Goal: Navigation & Orientation: Find specific page/section

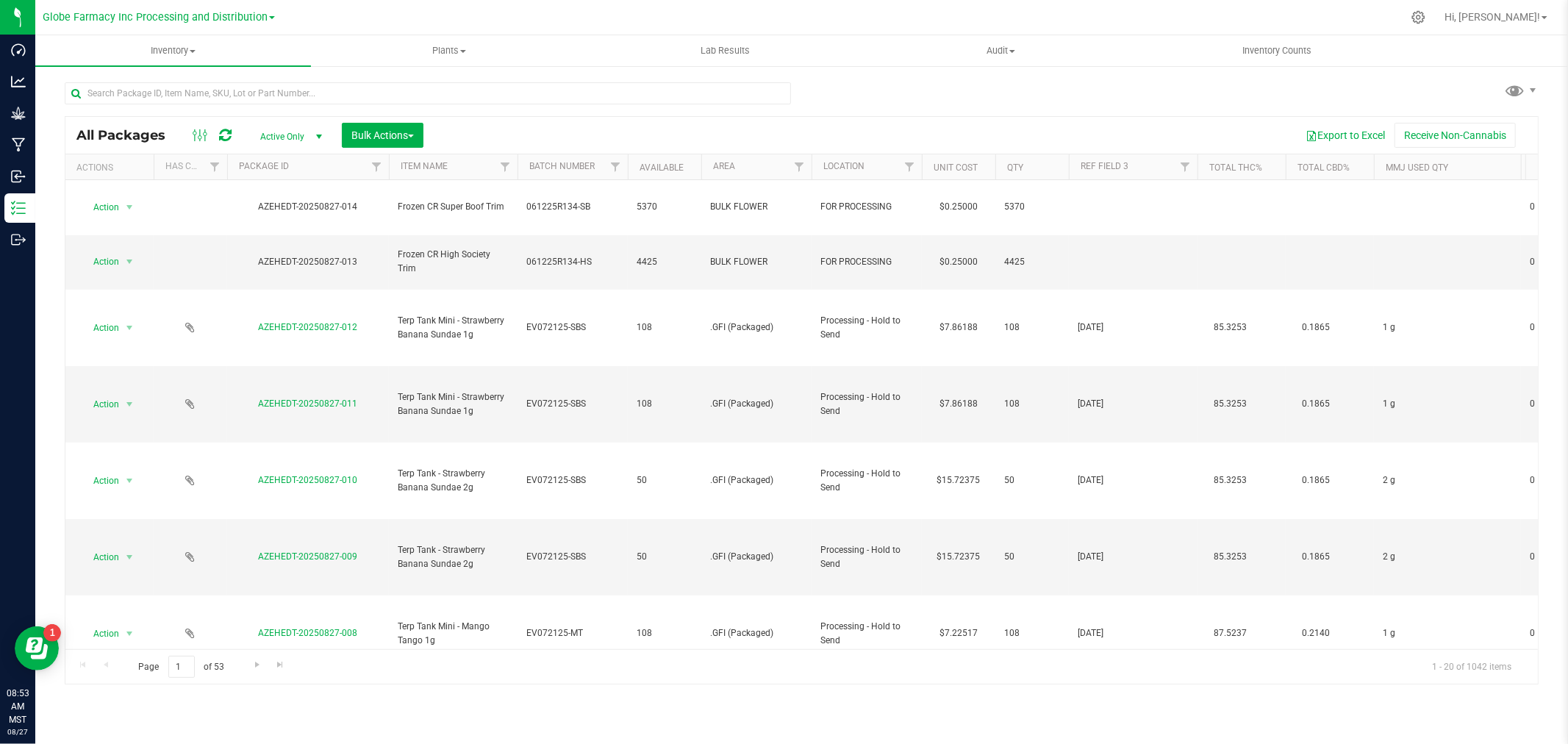
click at [226, 132] on icon at bounding box center [225, 135] width 13 height 15
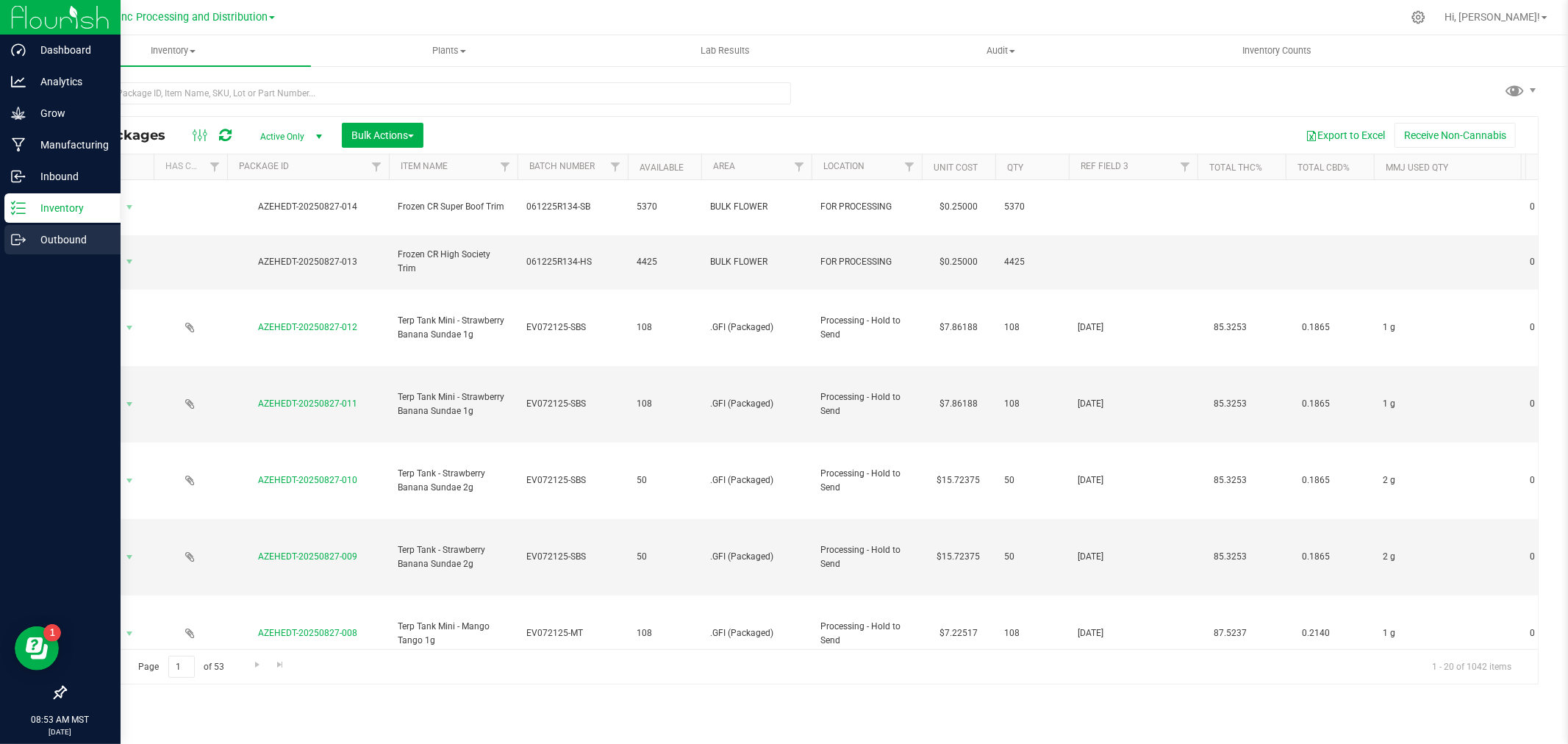
click at [0, 243] on link "Outbound" at bounding box center [60, 240] width 120 height 32
